Goal: Task Accomplishment & Management: Manage account settings

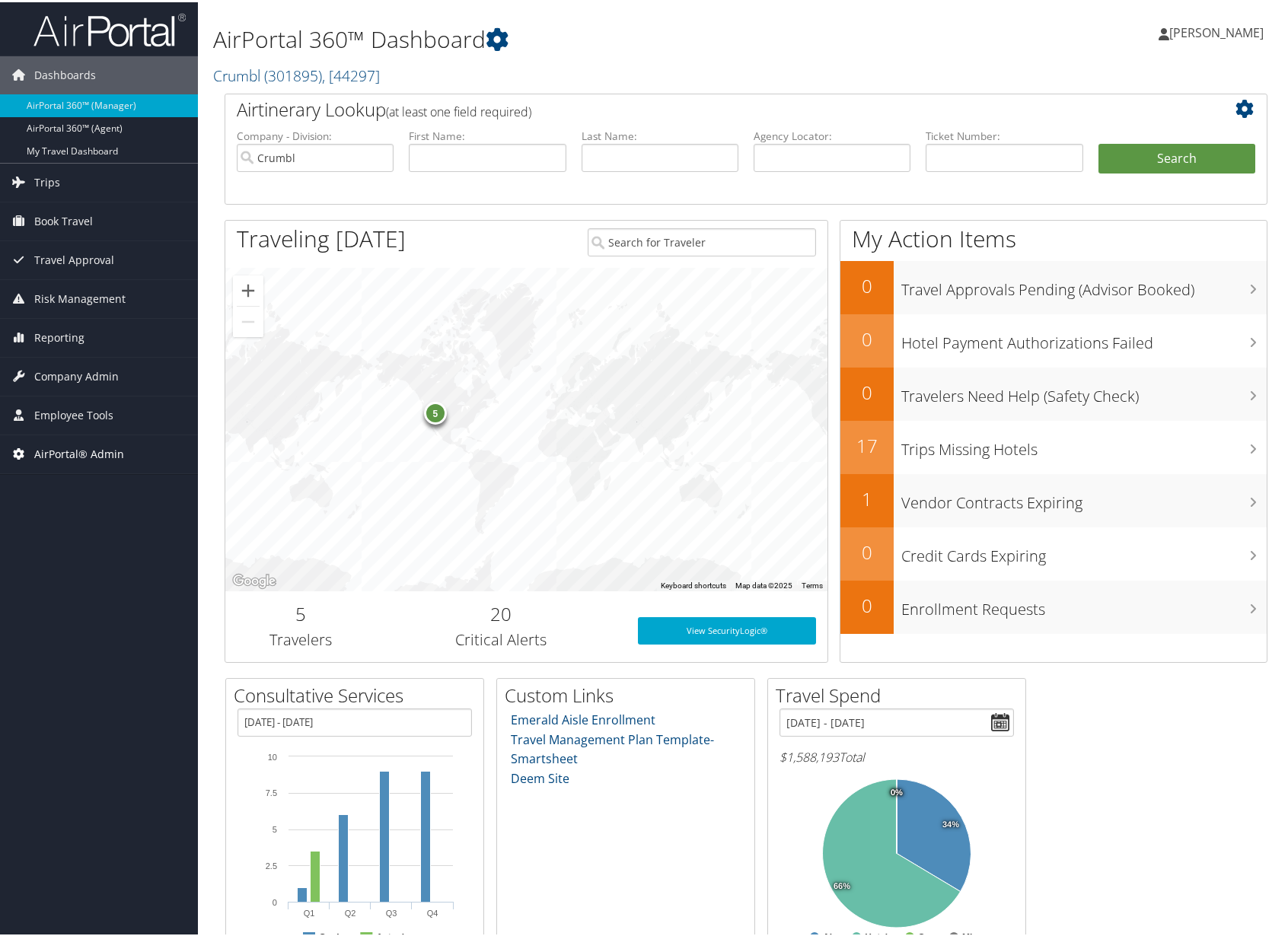
click at [82, 455] on span "AirPortal® Admin" at bounding box center [78, 451] width 90 height 38
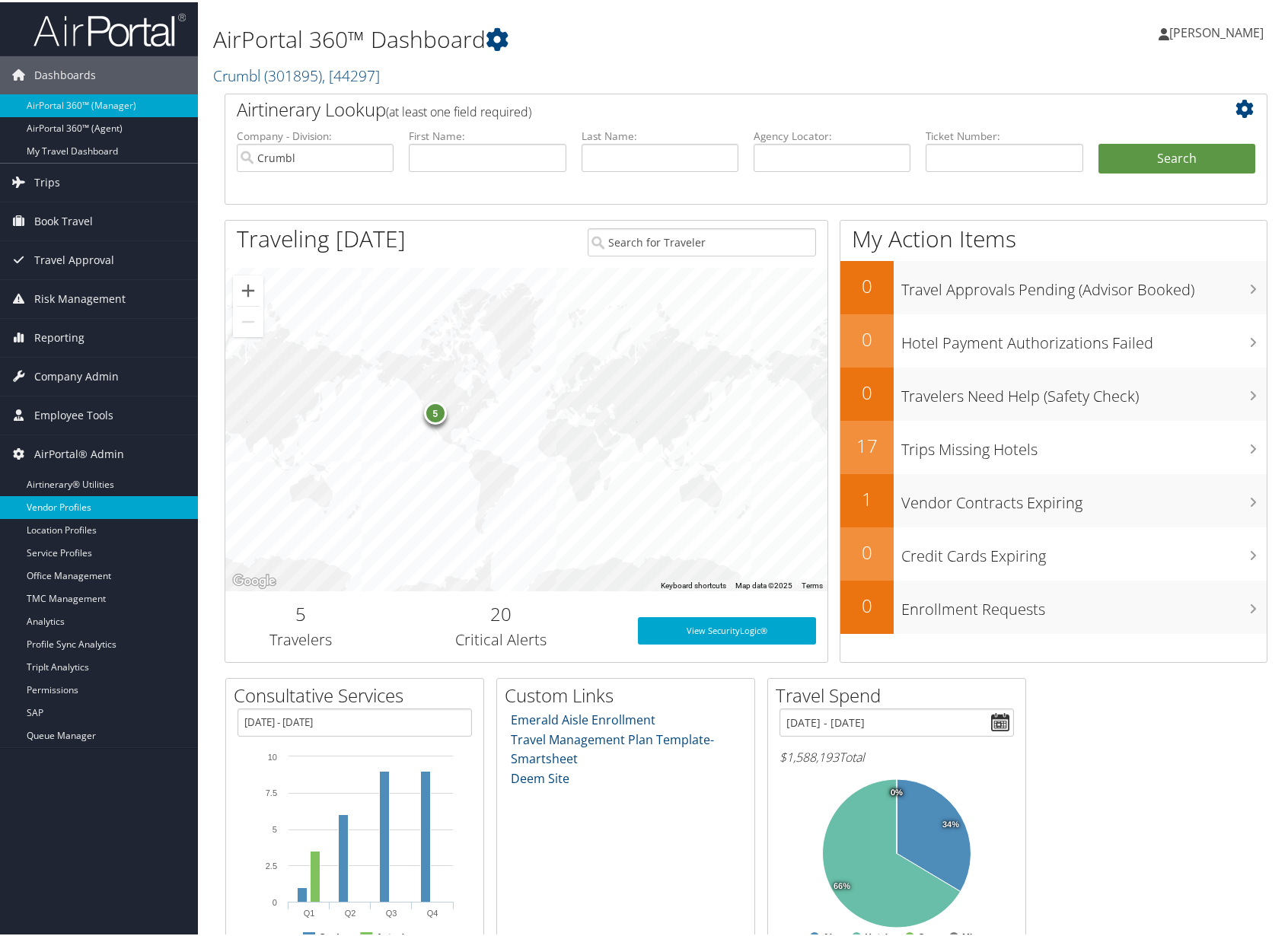
click at [100, 502] on link "Vendor Profiles" at bounding box center [99, 506] width 198 height 23
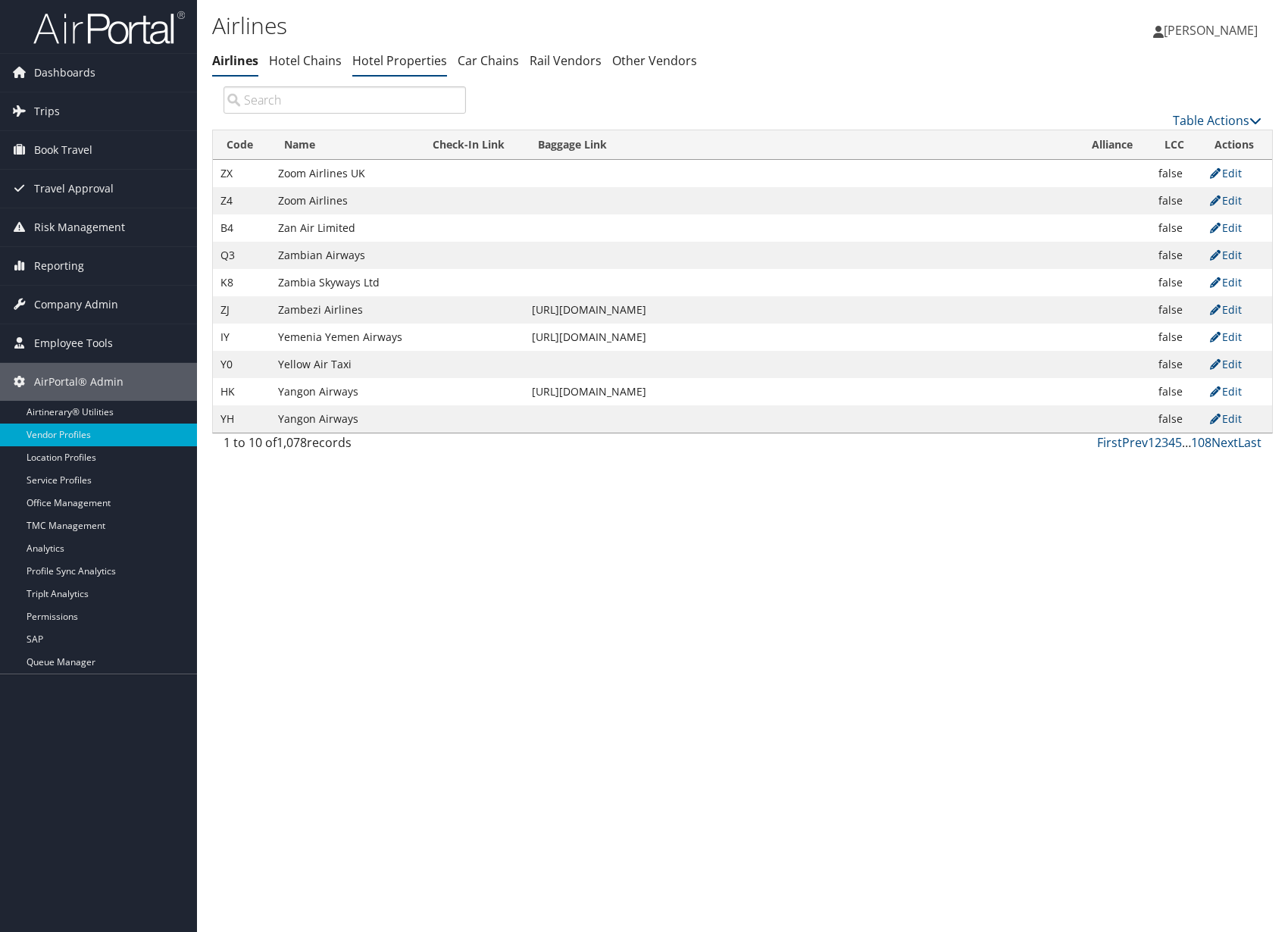
click at [379, 68] on link "Hotel Properties" at bounding box center [400, 60] width 95 height 17
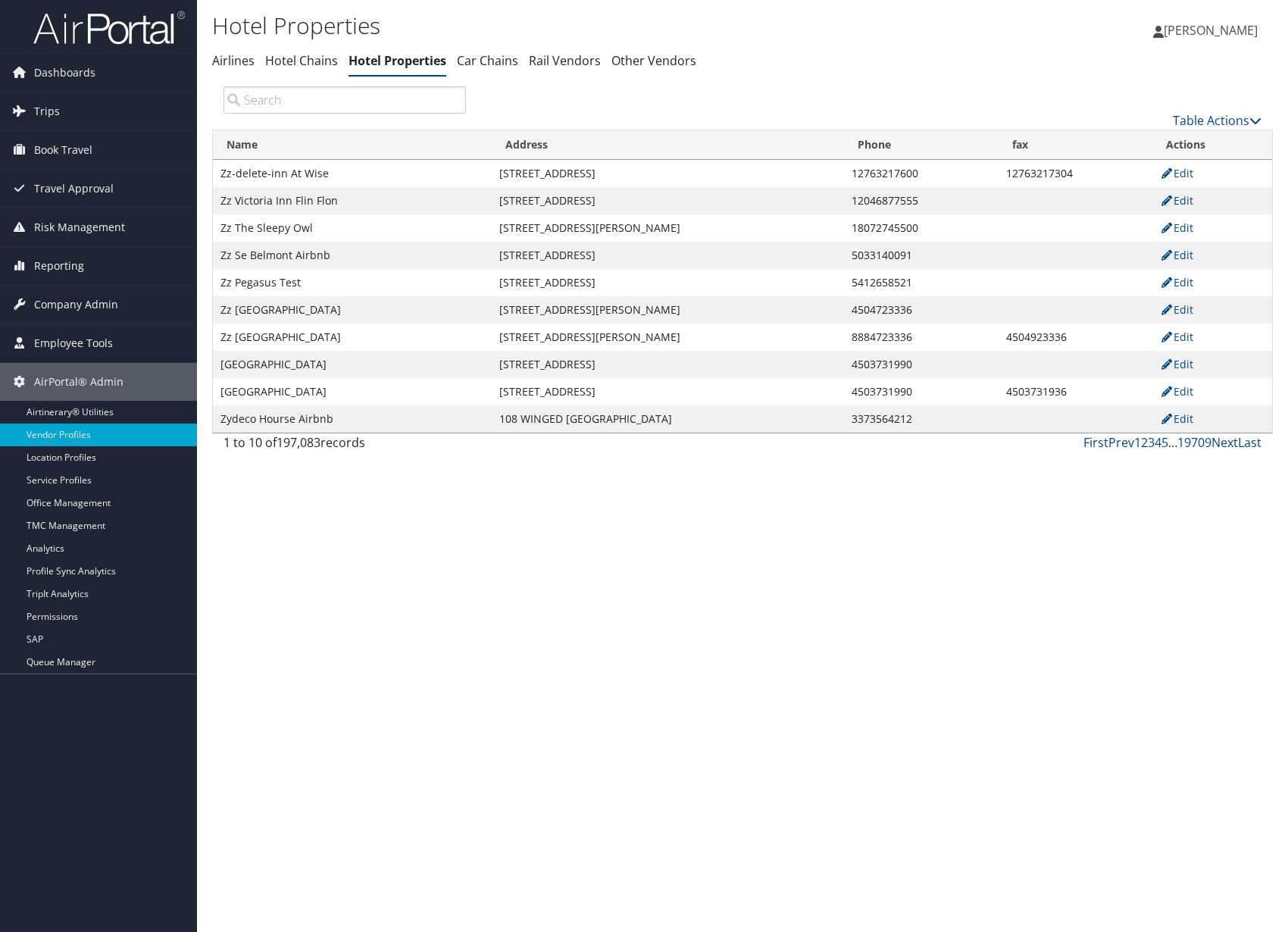
click at [332, 109] on input "search" at bounding box center [345, 100] width 243 height 27
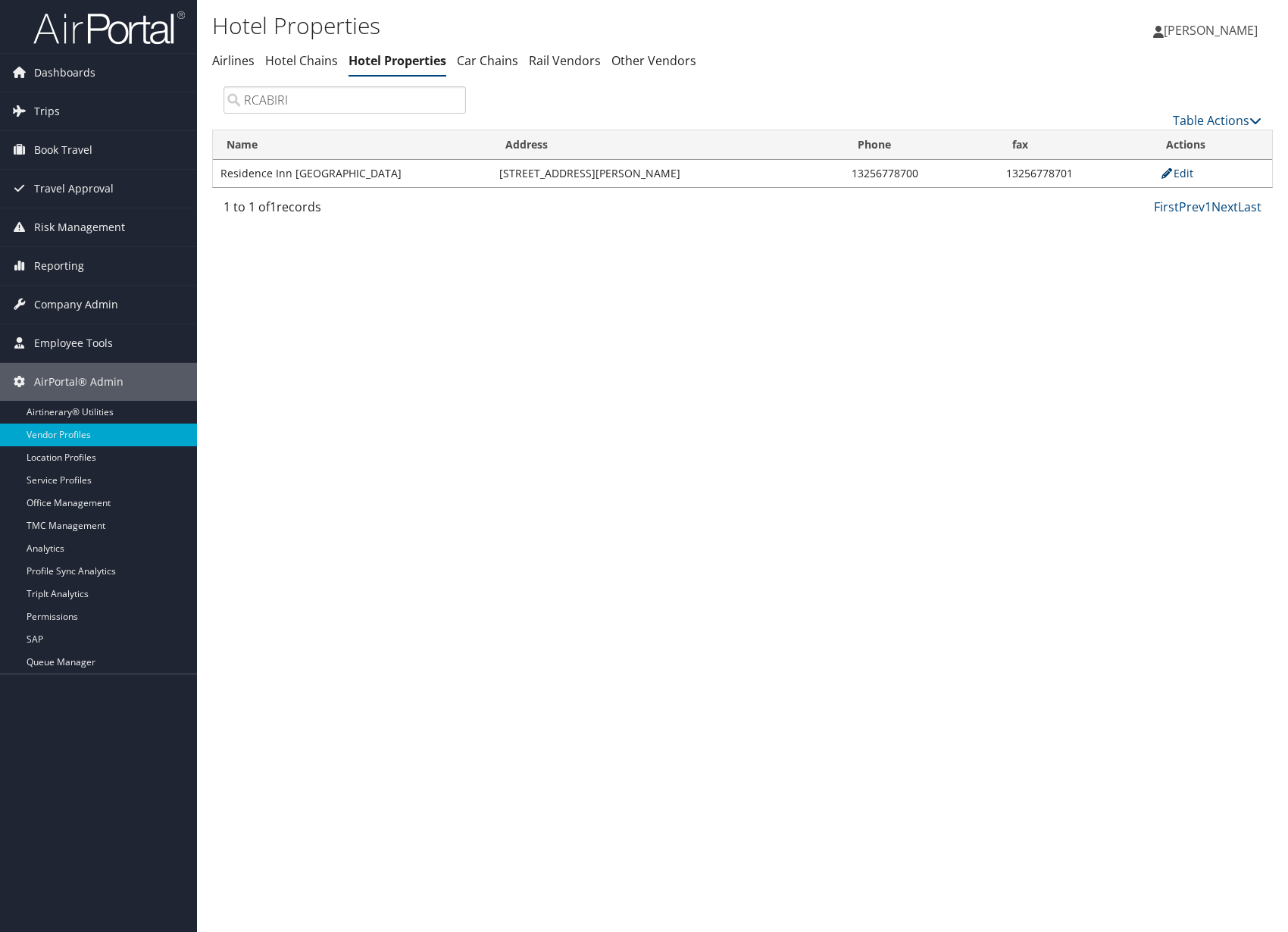
type input "RCABIRI"
click at [1180, 170] on link "Edit" at bounding box center [1176, 173] width 33 height 14
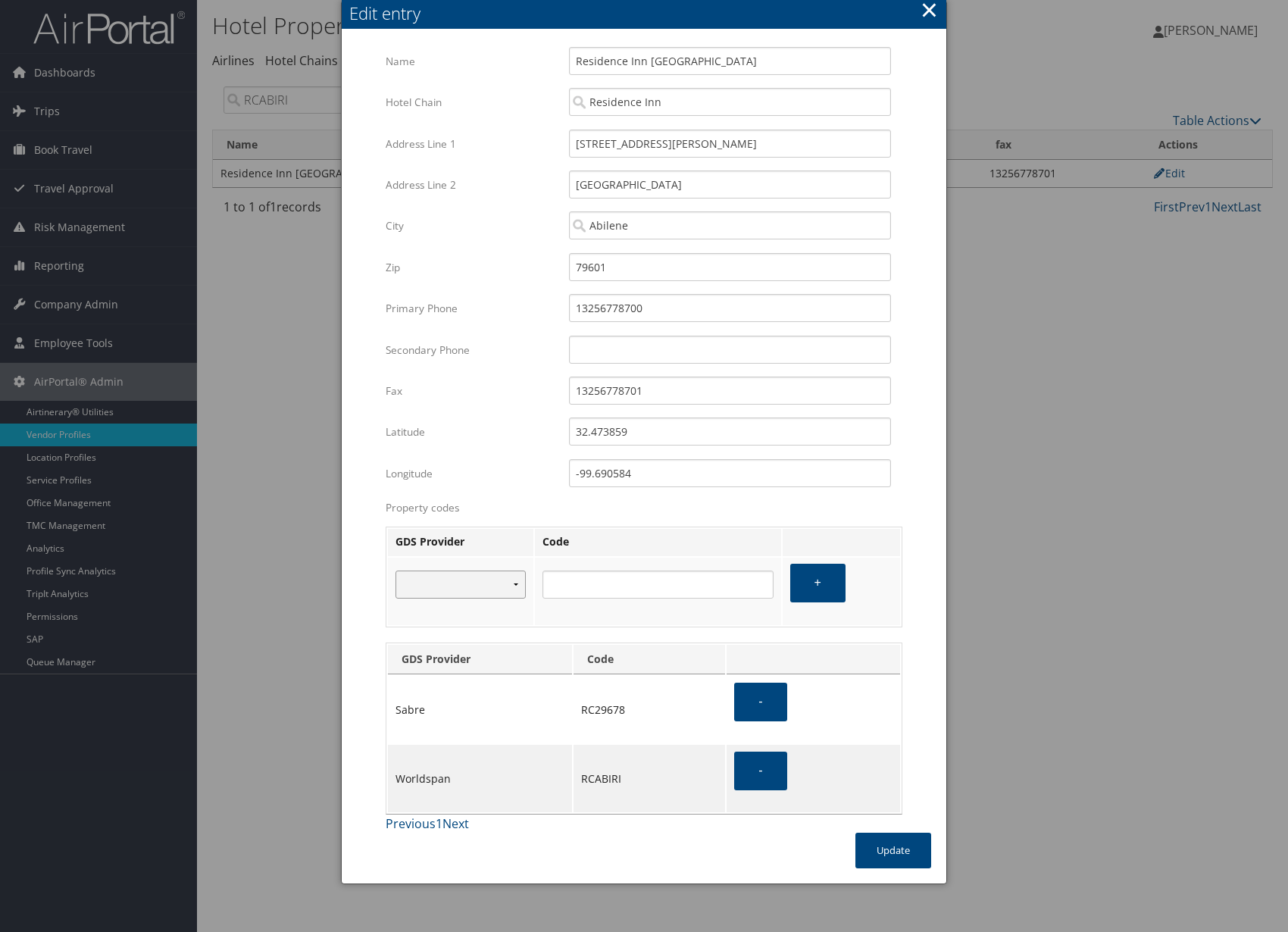
click at [495, 587] on select "Amadeus Sabre Travelport+ Apollo Worldspan Abacus" at bounding box center [461, 585] width 130 height 28
select select "3"
click at [396, 571] on select "Amadeus Sabre Travelport+ Apollo Worldspan Abacus" at bounding box center [461, 585] width 130 height 28
click at [659, 593] on input "text" at bounding box center [658, 585] width 231 height 28
type input "RC029678"
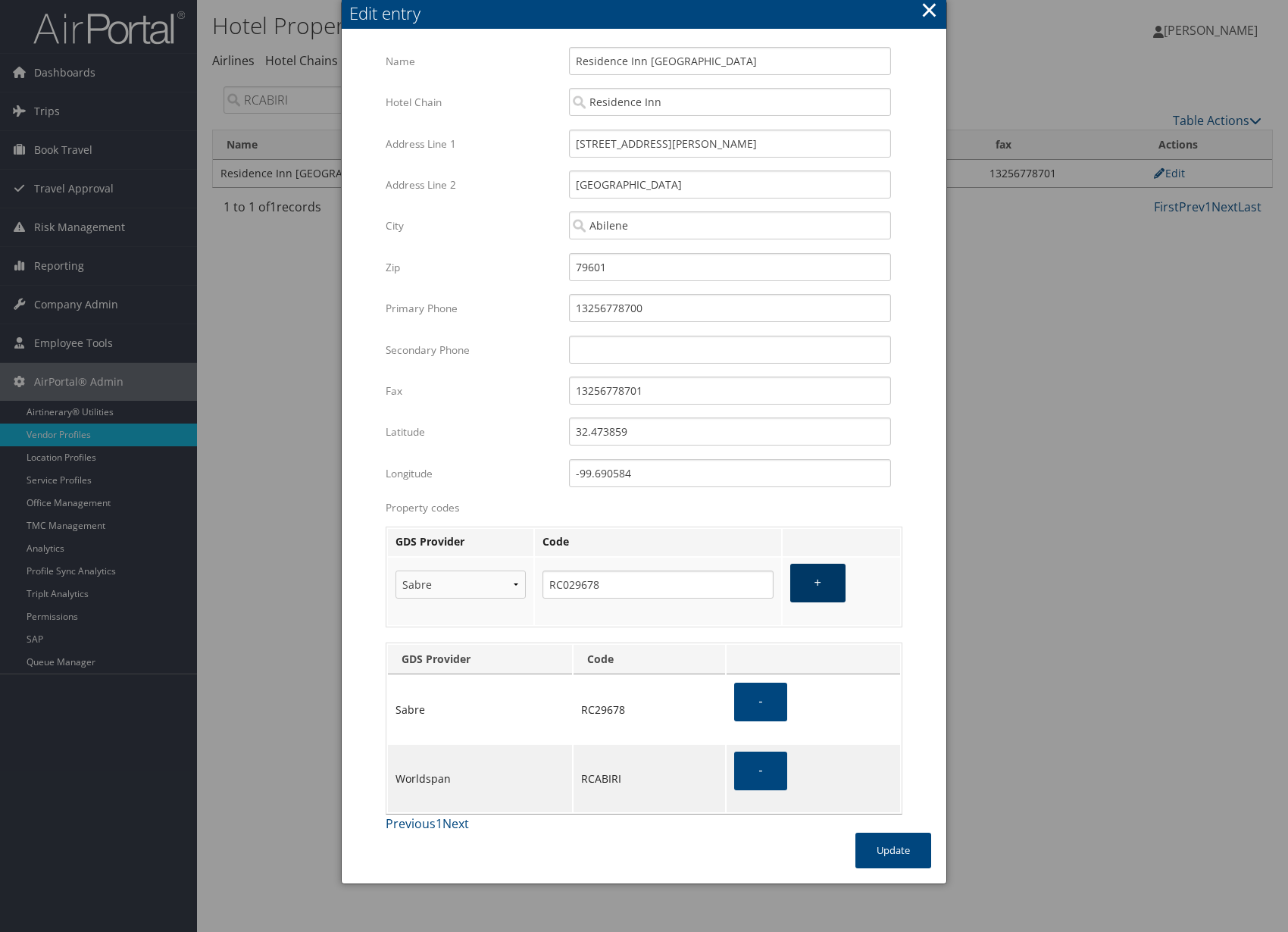
click at [828, 575] on button "+" at bounding box center [818, 583] width 55 height 39
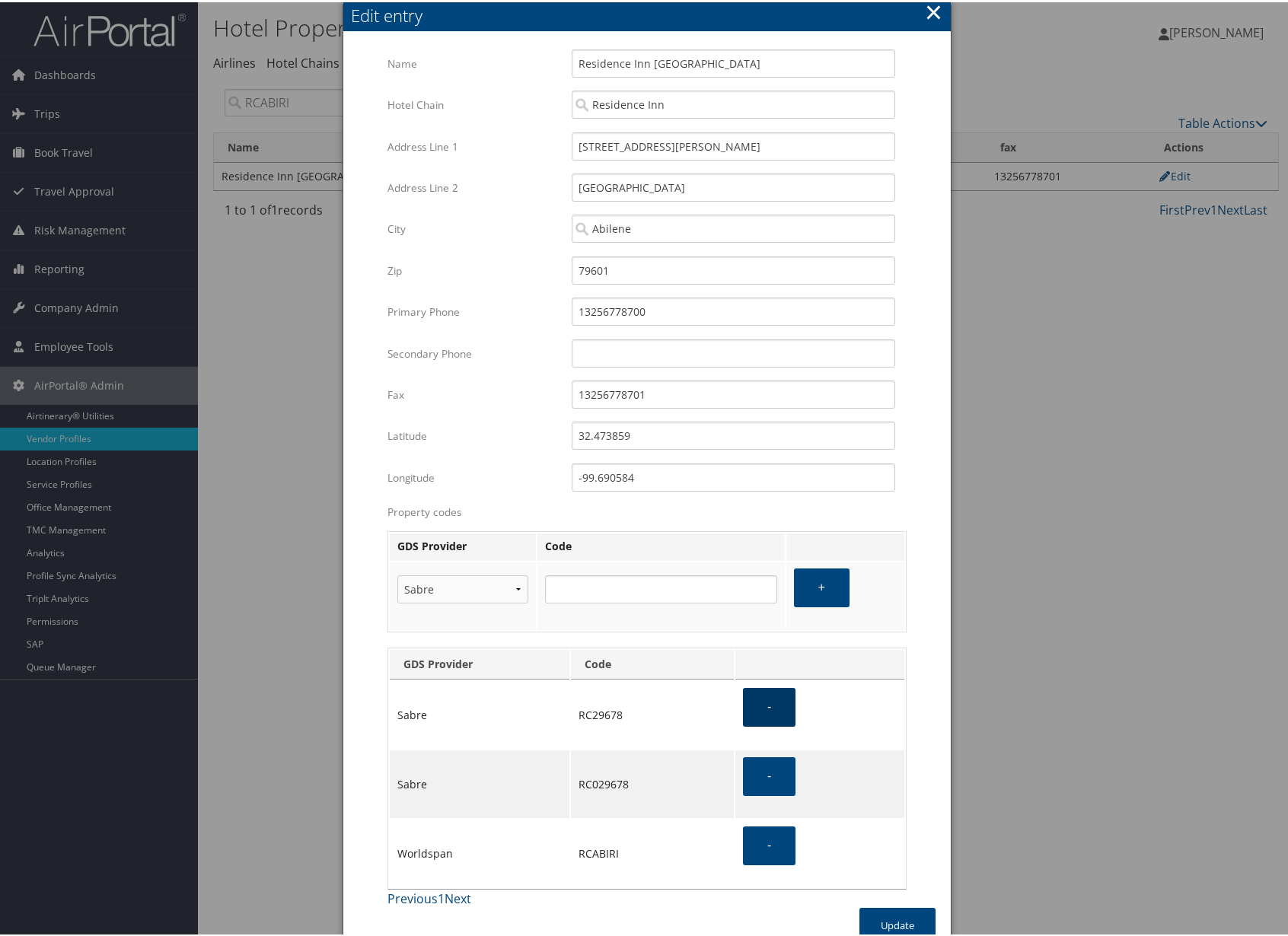
click at [765, 714] on button "-" at bounding box center [769, 705] width 52 height 39
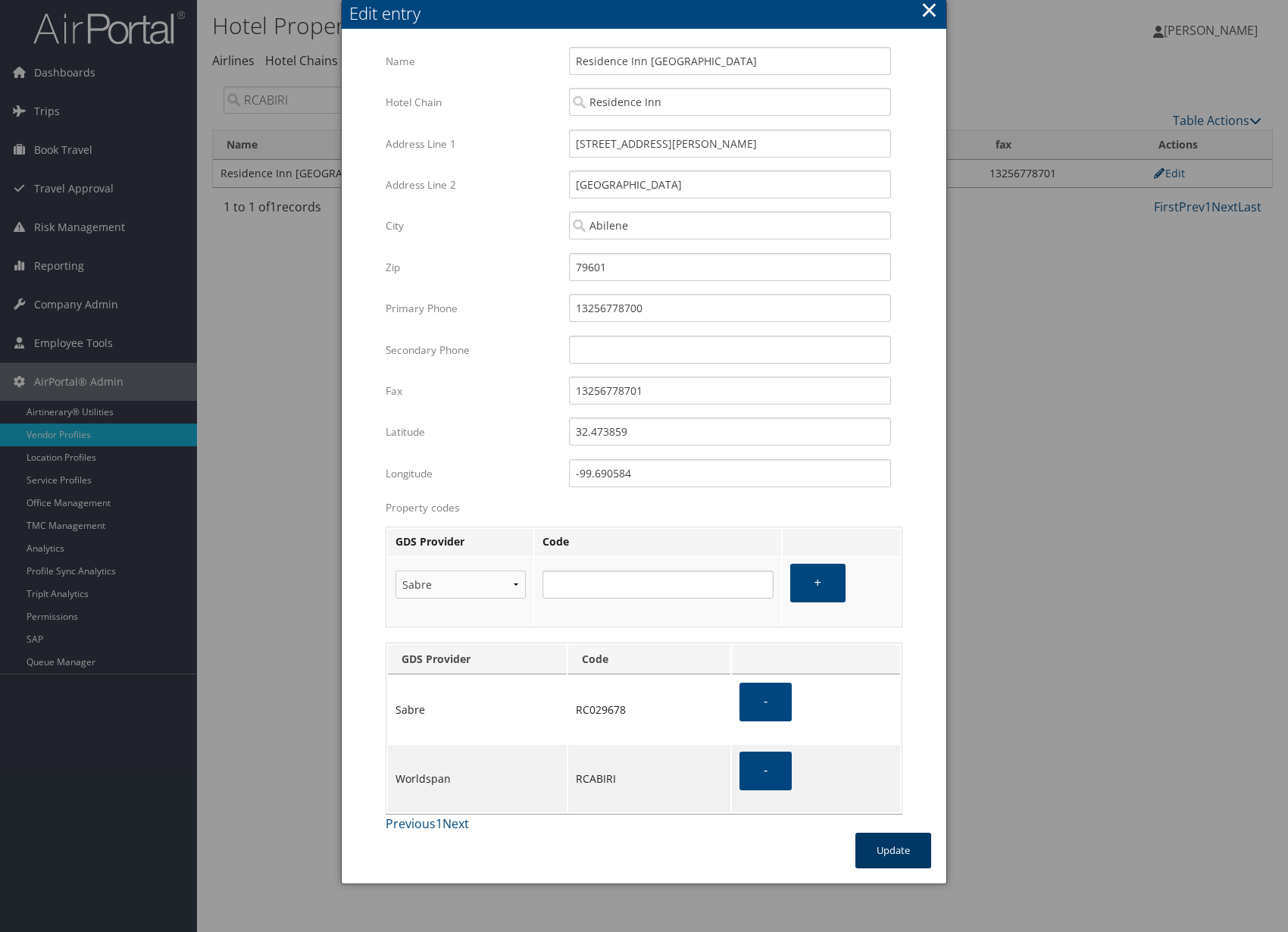
click at [902, 847] on button "Update" at bounding box center [893, 851] width 76 height 35
